Goal: Task Accomplishment & Management: Manage account settings

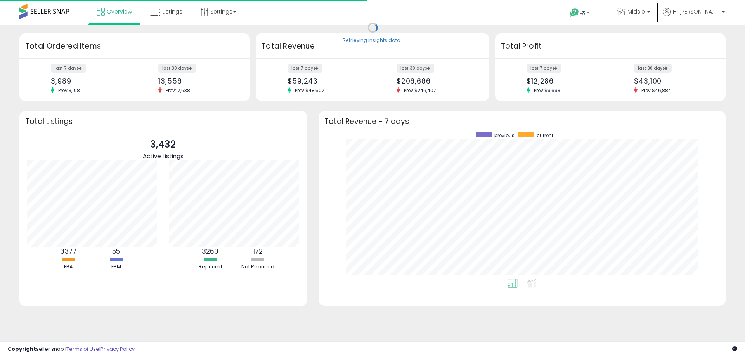
scroll to position [147, 392]
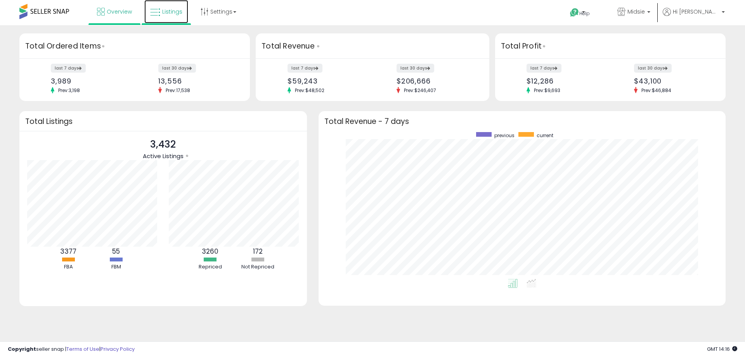
click at [165, 16] on link "Listings" at bounding box center [166, 11] width 44 height 23
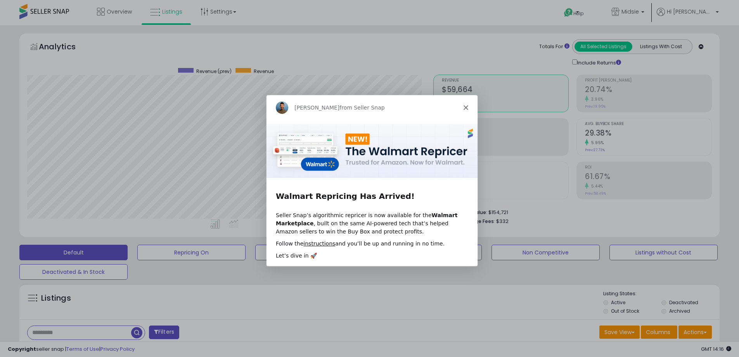
scroll to position [159, 406]
drag, startPoint x: 462, startPoint y: 113, endPoint x: 465, endPoint y: 110, distance: 4.4
click at [463, 113] on div "Adrian from Seller Snap" at bounding box center [371, 107] width 211 height 25
click at [466, 109] on icon "Close" at bounding box center [465, 107] width 5 height 5
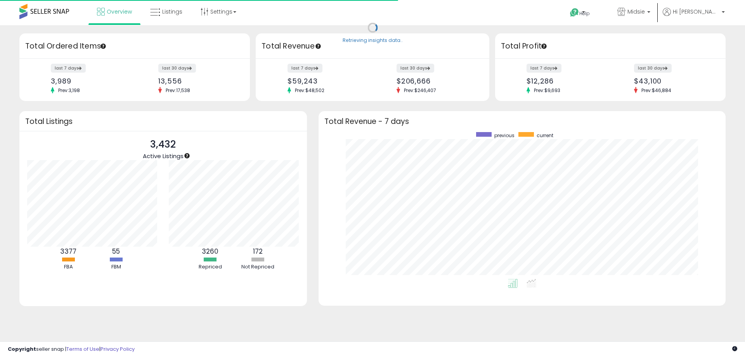
scroll to position [147, 392]
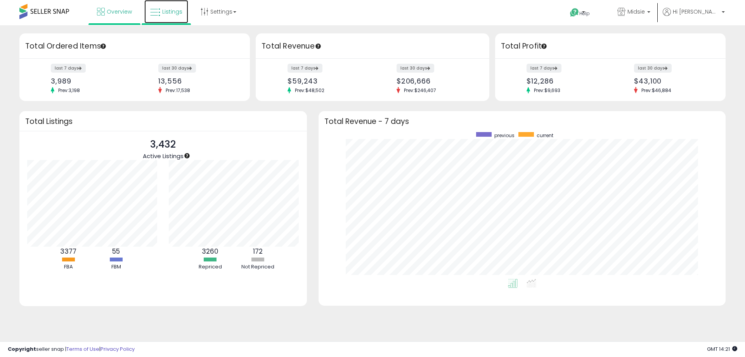
click at [164, 20] on link "Listings" at bounding box center [166, 11] width 44 height 23
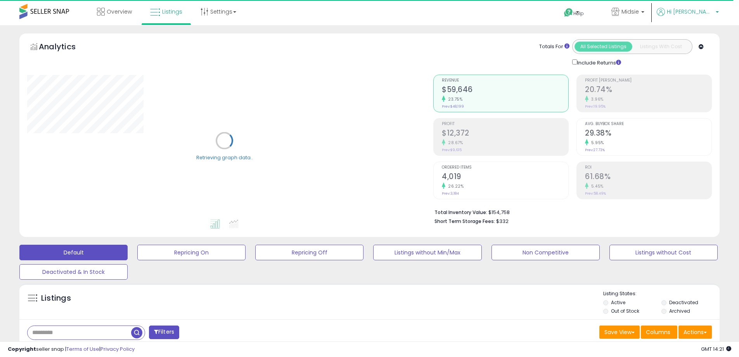
click at [715, 9] on p "Hi [PERSON_NAME]" at bounding box center [688, 13] width 62 height 10
click at [706, 64] on link "Logout" at bounding box center [703, 61] width 17 height 7
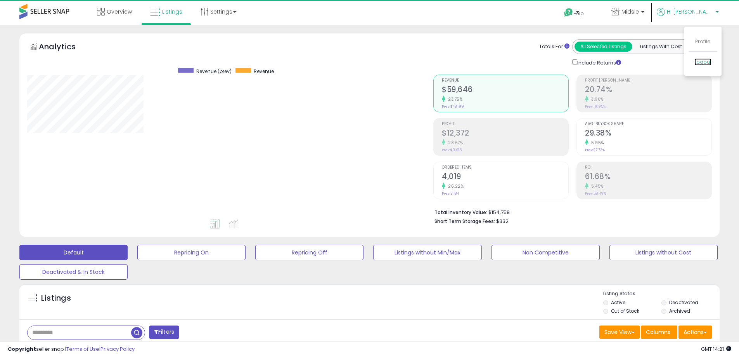
scroll to position [159, 406]
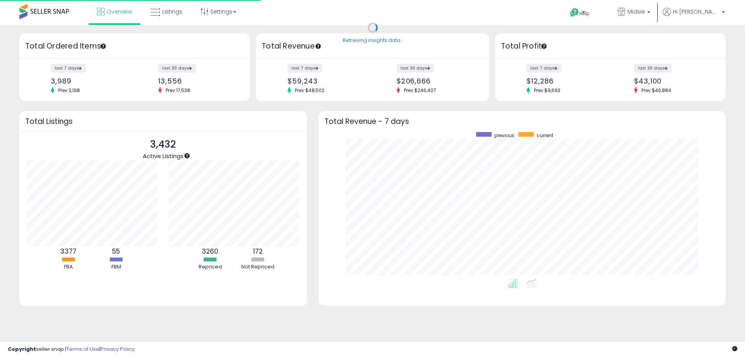
scroll to position [147, 392]
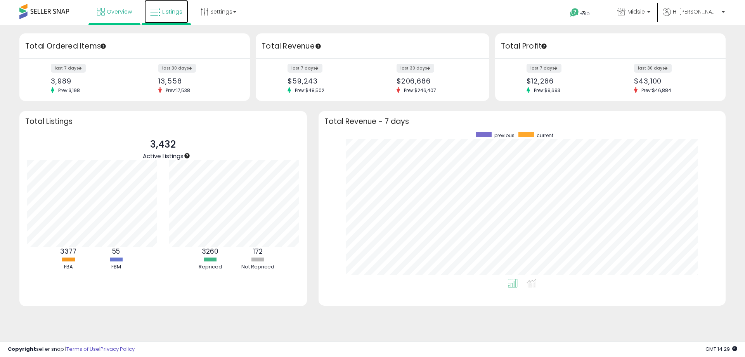
click at [160, 11] on link "Listings" at bounding box center [166, 11] width 44 height 23
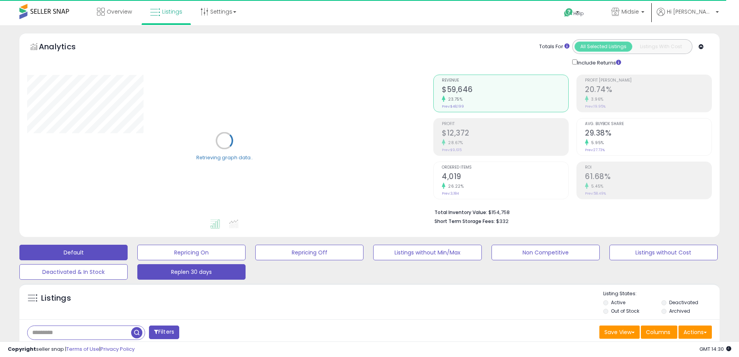
click at [202, 260] on button "Replen 30 days" at bounding box center [191, 252] width 108 height 16
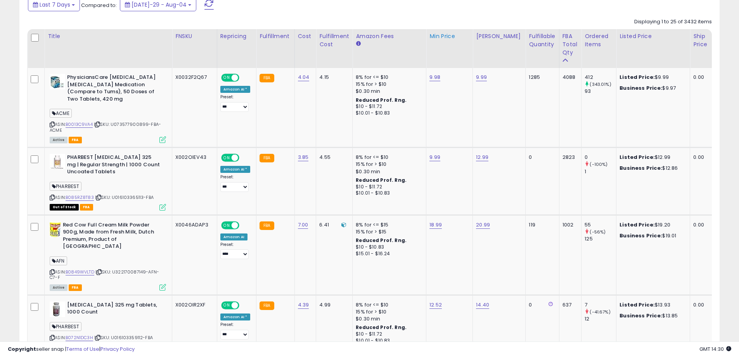
scroll to position [349, 0]
